Goal: Contribute content: Add original content to the website for others to see

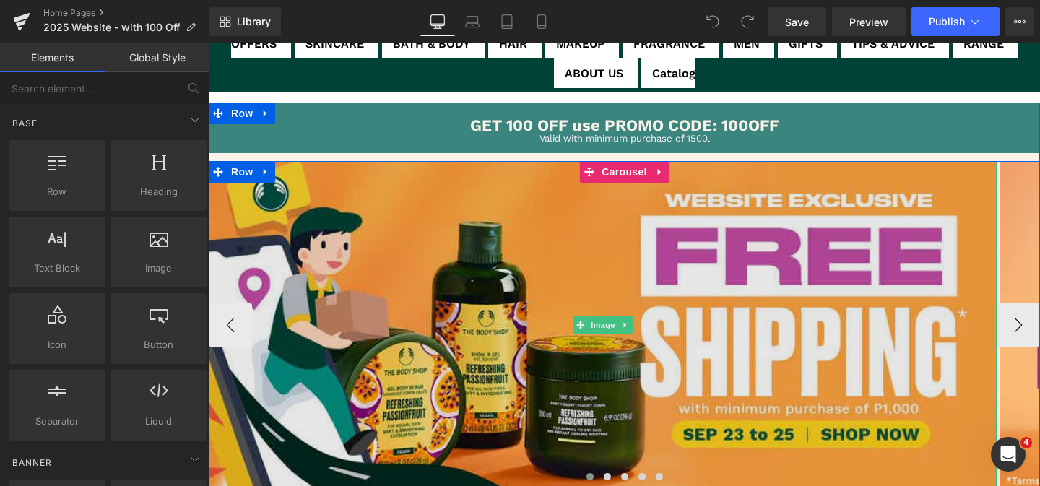
scroll to position [83, 0]
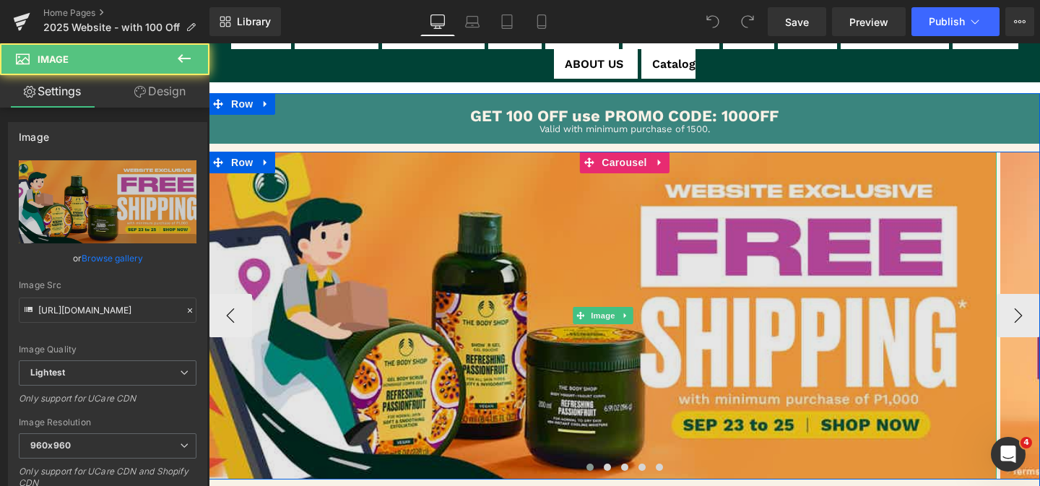
click at [516, 325] on img at bounding box center [603, 315] width 788 height 327
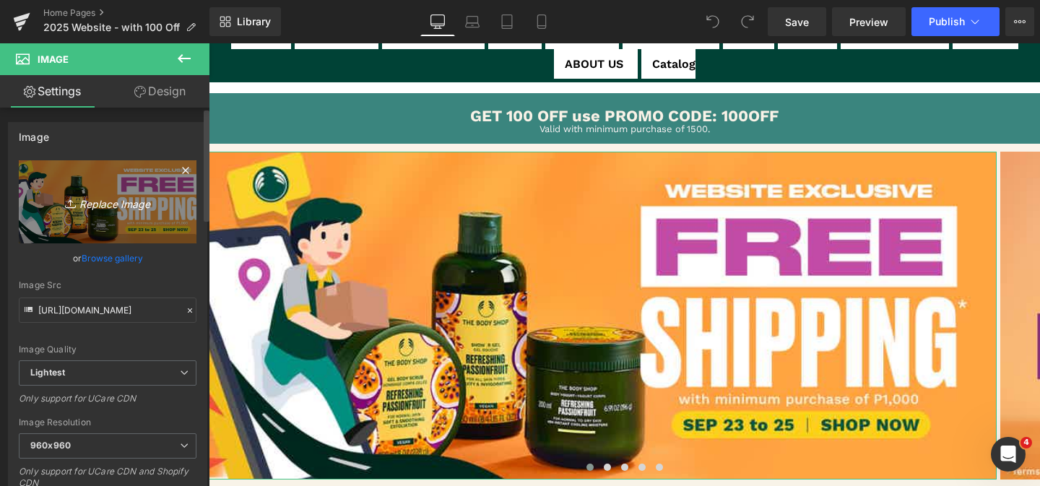
click at [91, 190] on link "Replace Image" at bounding box center [108, 201] width 178 height 83
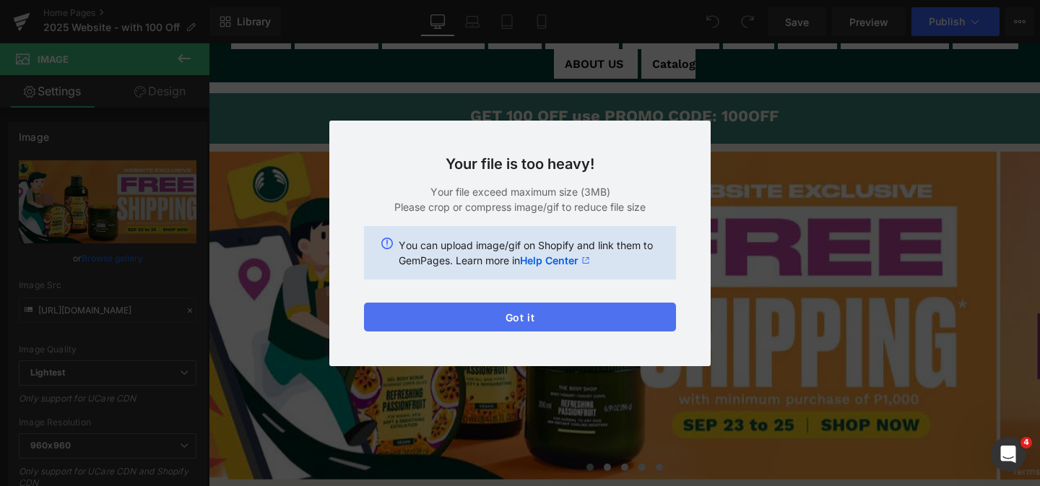
click at [538, 311] on button "Got it" at bounding box center [520, 317] width 312 height 29
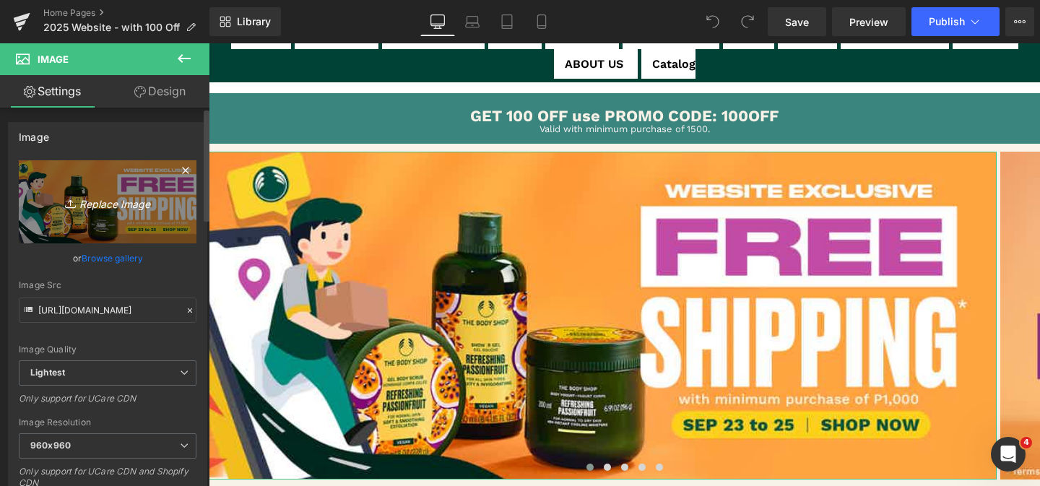
click at [60, 204] on icon "Replace Image" at bounding box center [108, 202] width 116 height 18
click at [86, 196] on icon "Replace Image" at bounding box center [108, 202] width 116 height 18
click at [87, 204] on icon "Replace Image" at bounding box center [108, 202] width 116 height 18
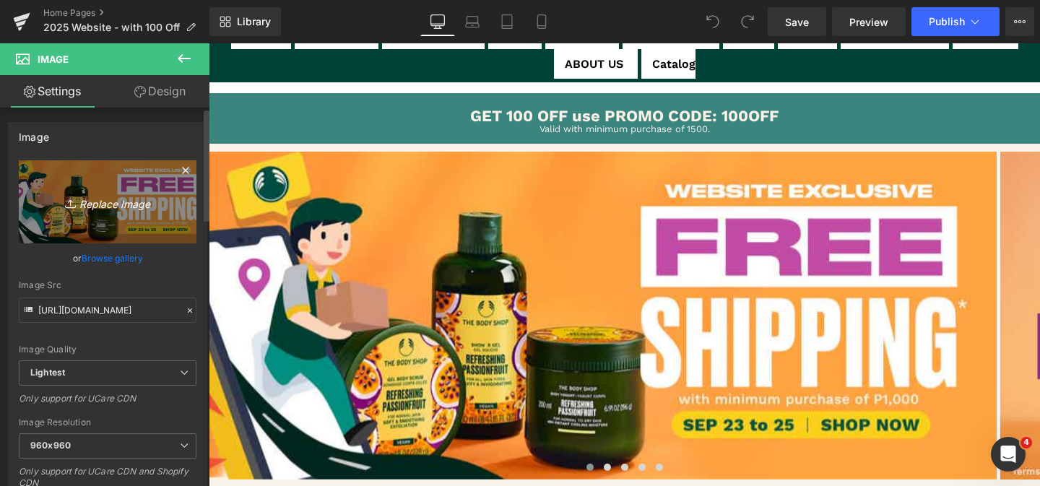
type input "C:\fakepath\Free Shipping Desktop Banner (1) copy.jpg"
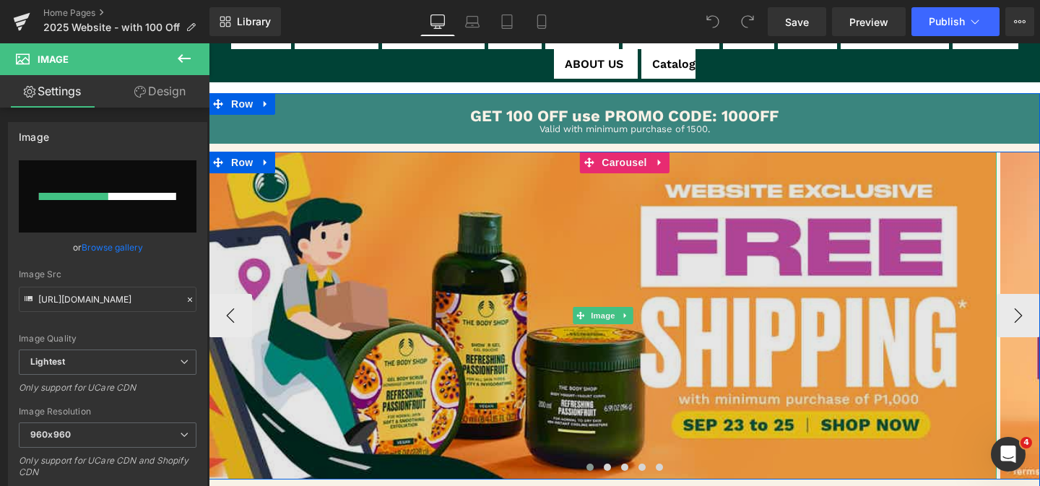
scroll to position [85, 0]
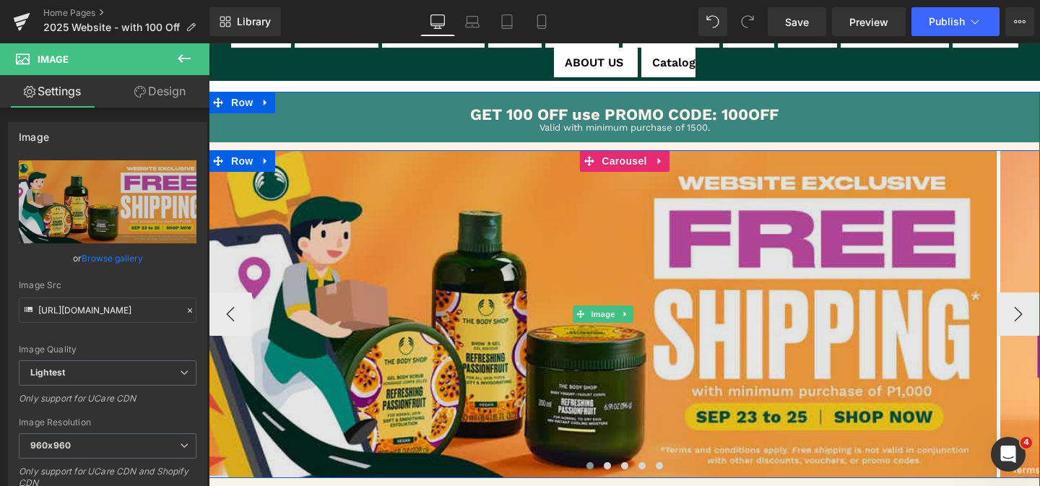
type input "[URL][DOMAIN_NAME]"
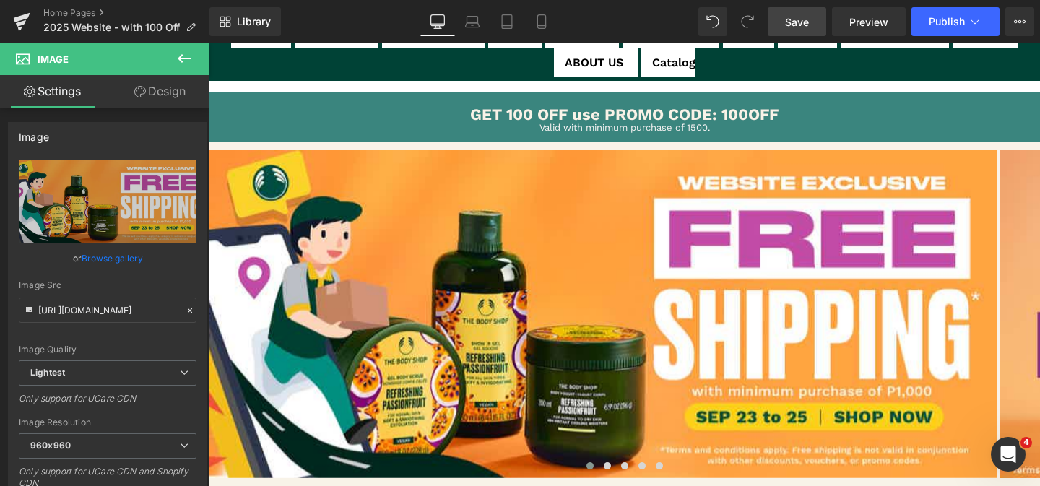
drag, startPoint x: 805, startPoint y: 18, endPoint x: 809, endPoint y: 33, distance: 15.6
click at [805, 18] on span "Save" at bounding box center [797, 21] width 24 height 15
click at [934, 28] on button "Publish" at bounding box center [956, 21] width 88 height 29
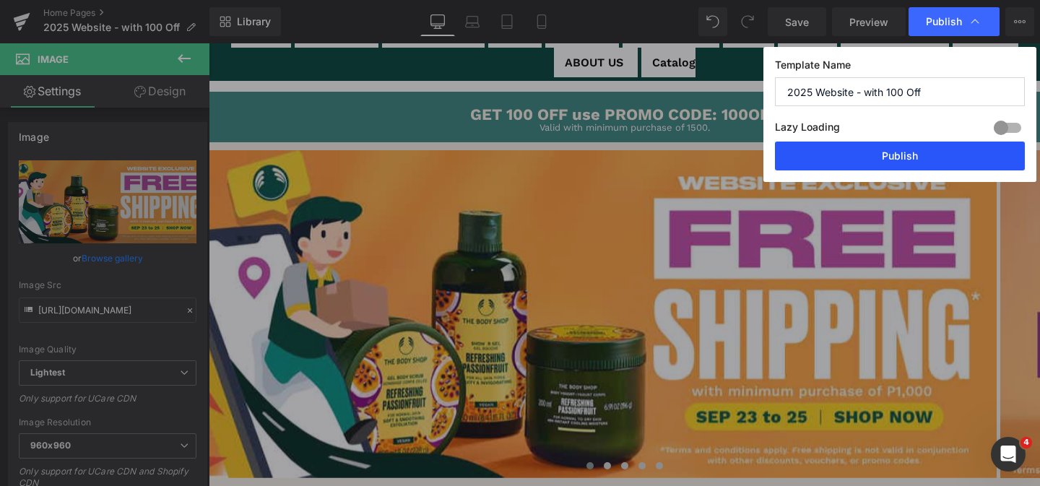
click at [872, 167] on button "Publish" at bounding box center [900, 156] width 250 height 29
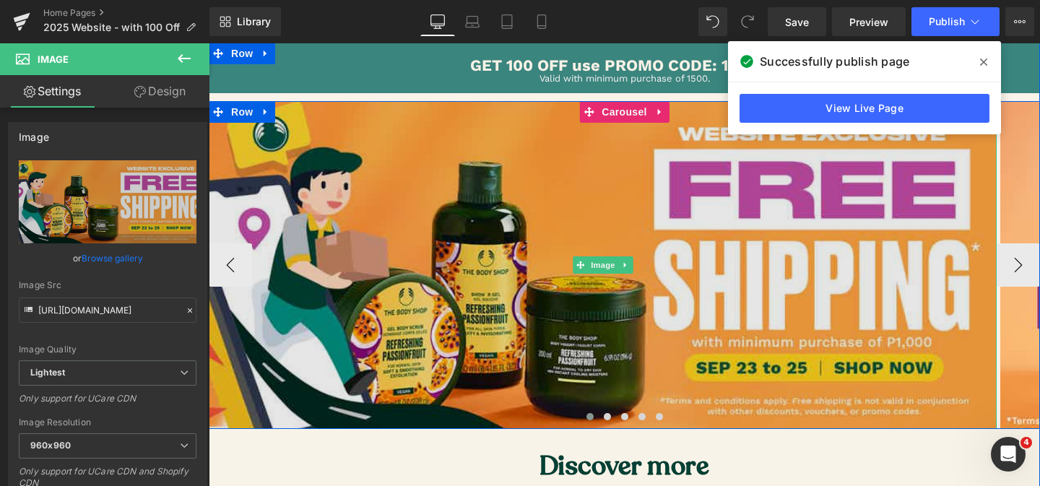
scroll to position [159, 0]
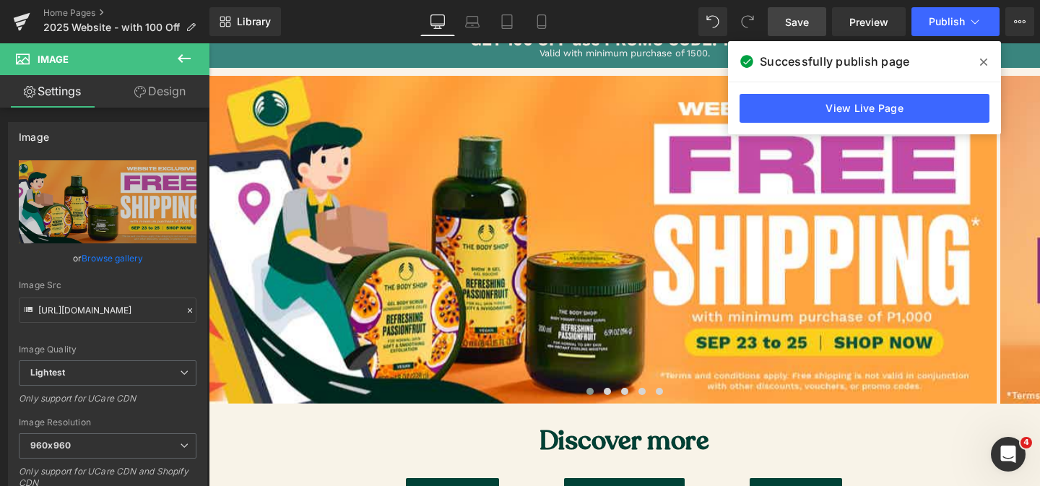
click at [788, 20] on span "Save" at bounding box center [797, 21] width 24 height 15
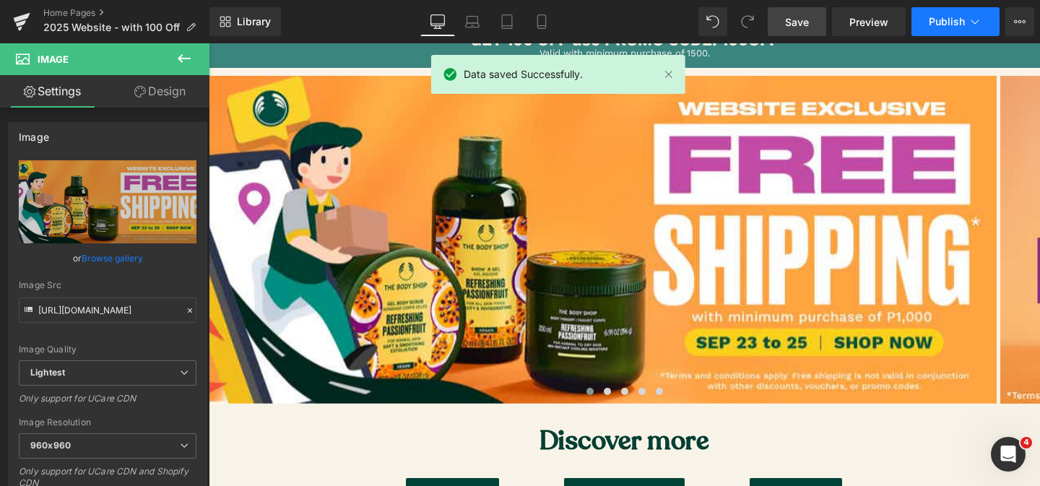
click at [966, 27] on button "Publish" at bounding box center [956, 21] width 88 height 29
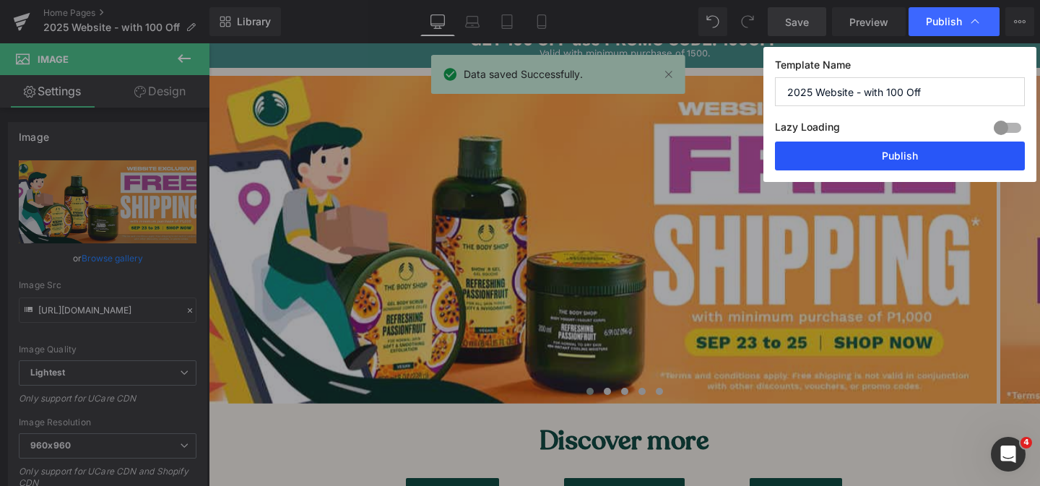
click at [888, 152] on button "Publish" at bounding box center [900, 156] width 250 height 29
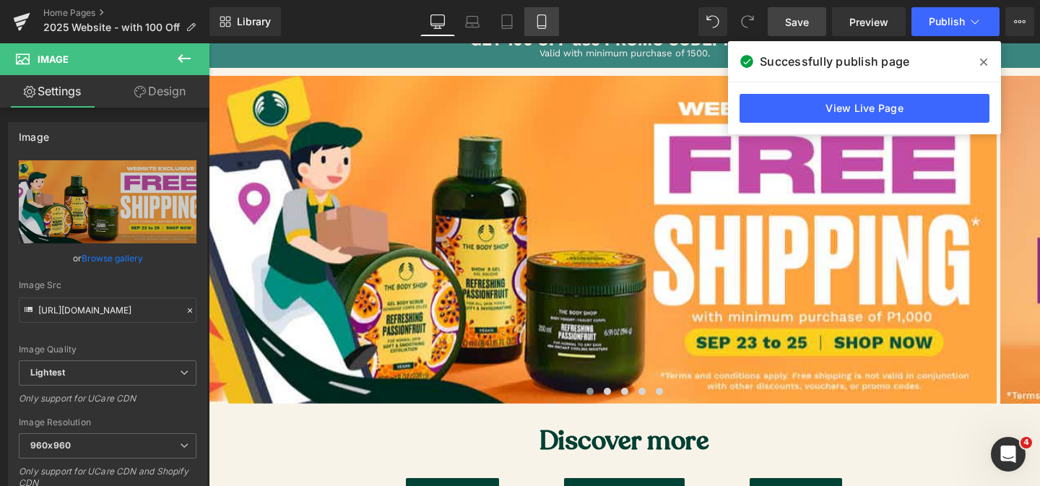
click at [550, 21] on link "Mobile" at bounding box center [541, 21] width 35 height 29
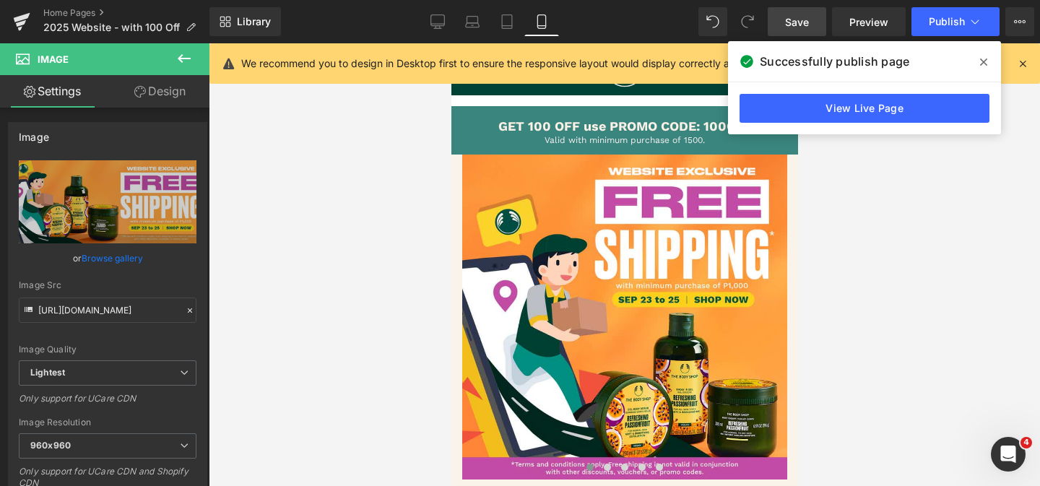
scroll to position [0, 0]
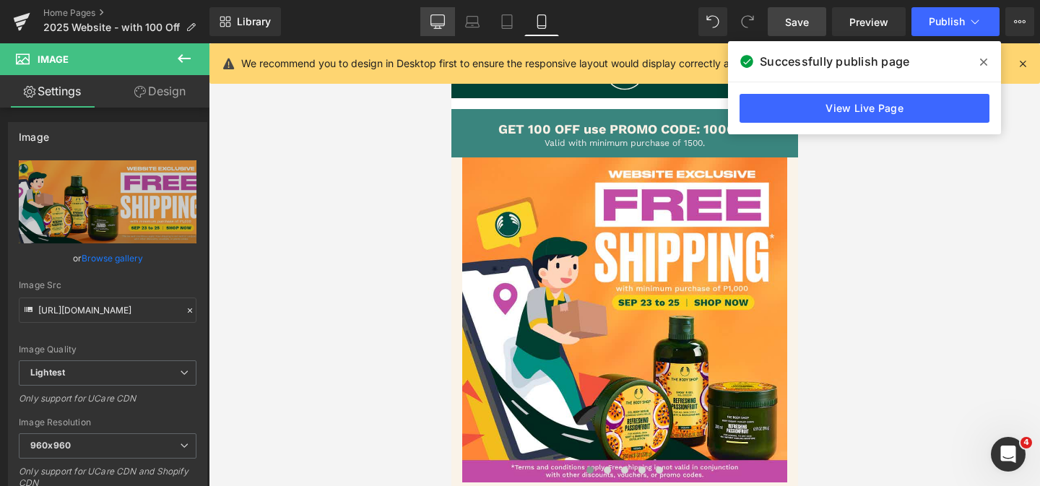
click at [439, 20] on icon at bounding box center [437, 21] width 14 height 14
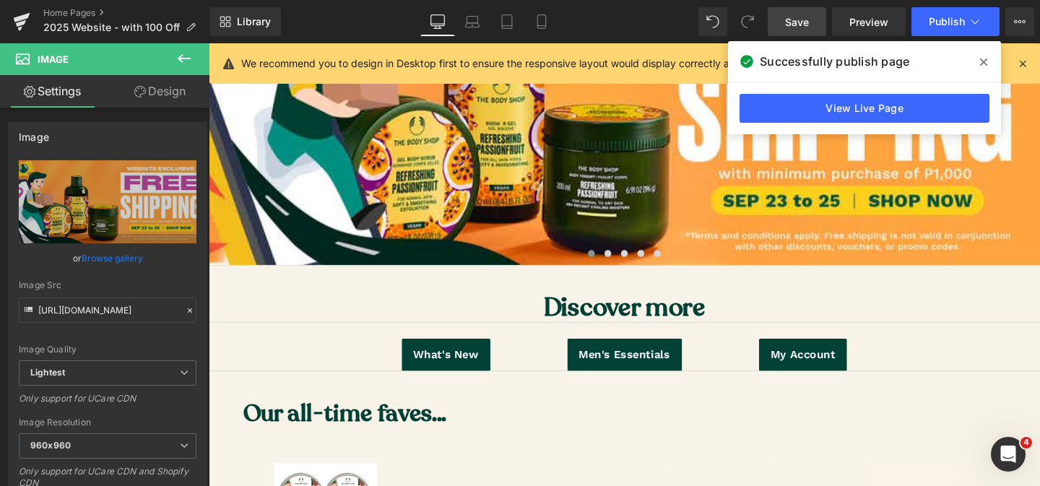
scroll to position [292, 0]
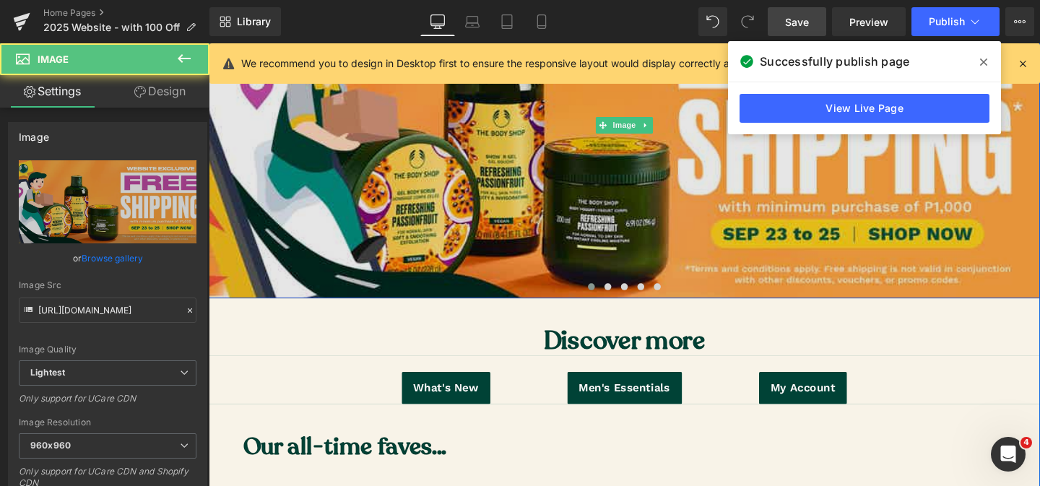
click at [652, 236] on img at bounding box center [646, 129] width 874 height 363
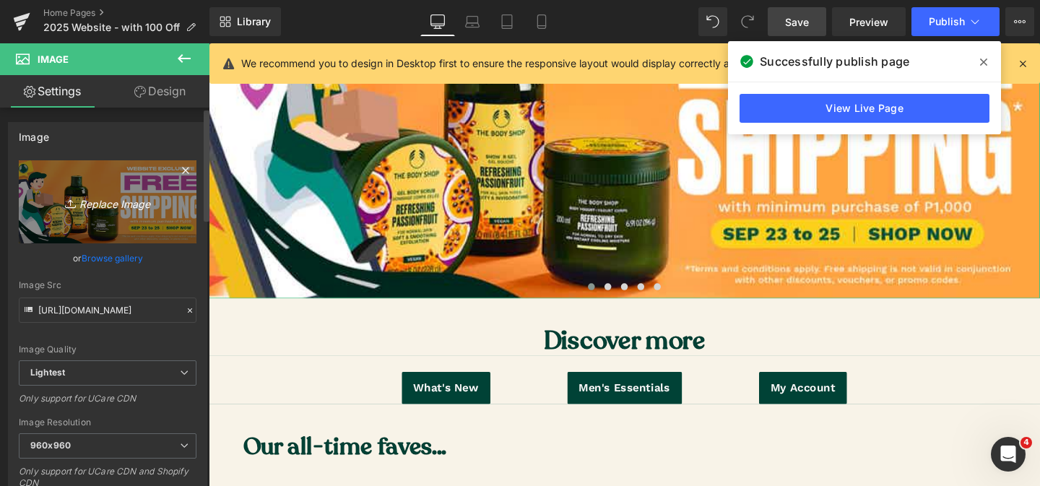
click at [176, 212] on link "Replace Image" at bounding box center [108, 201] width 178 height 83
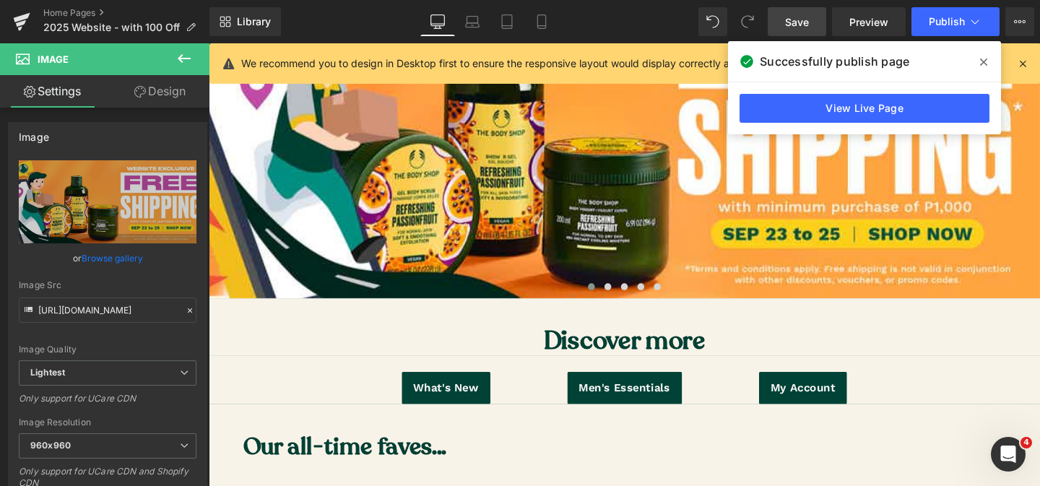
type input "C:\fakepath\Rev Free Shipping Desktop Banner (1) copy.jpg"
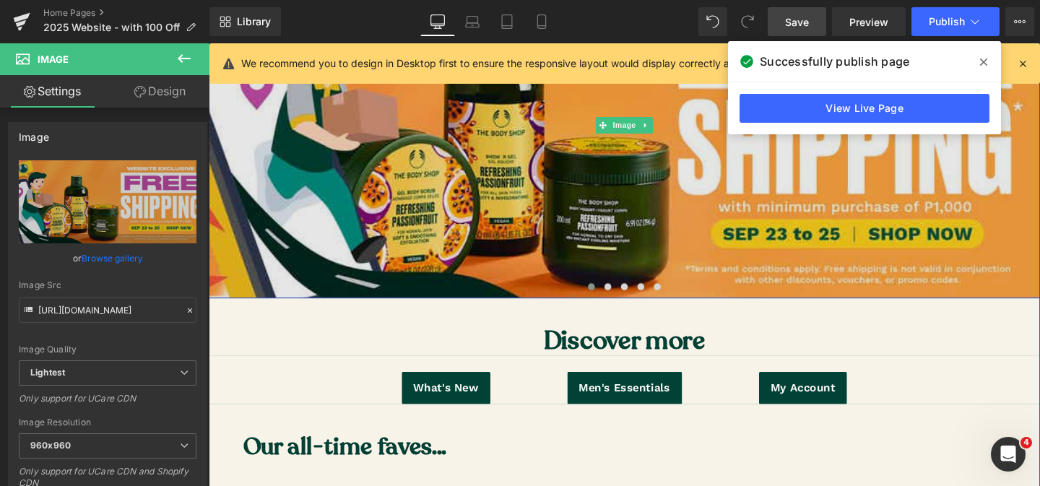
type input "[URL][DOMAIN_NAME]"
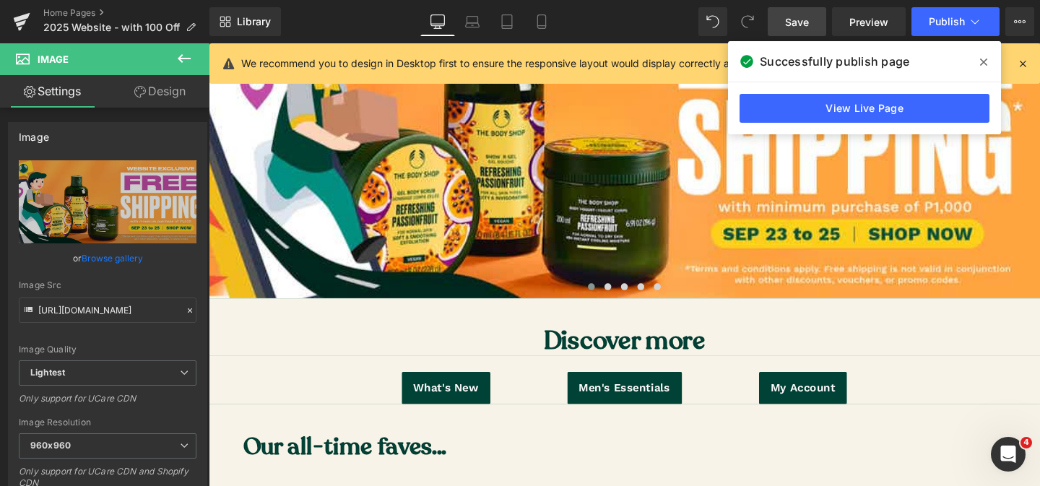
click at [793, 26] on span "Save" at bounding box center [797, 21] width 24 height 15
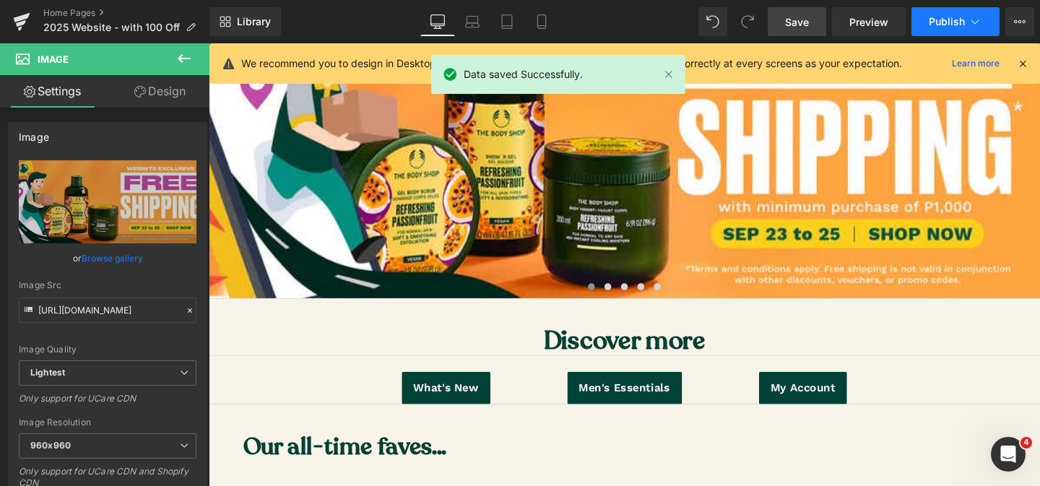
click at [922, 25] on button "Publish" at bounding box center [956, 21] width 88 height 29
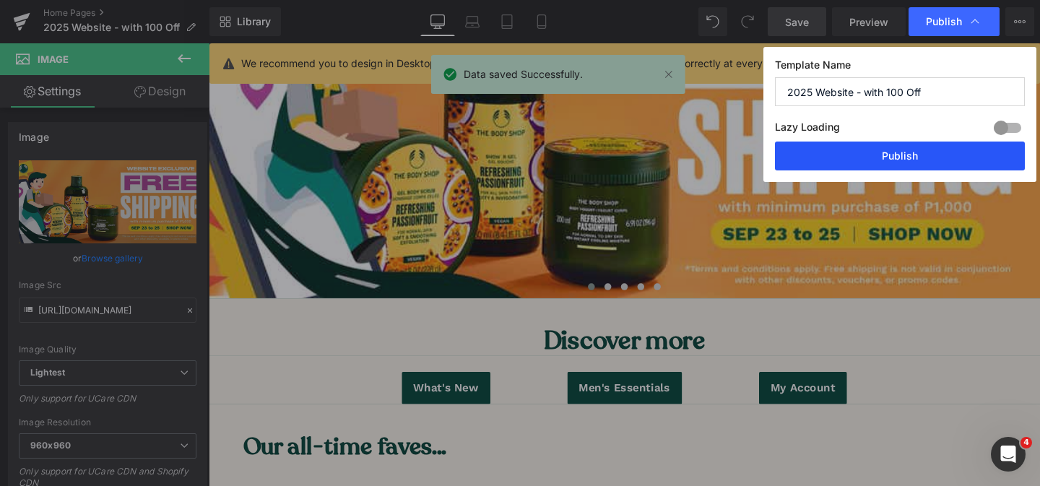
click at [802, 147] on button "Publish" at bounding box center [900, 156] width 250 height 29
